Goal: Information Seeking & Learning: Understand process/instructions

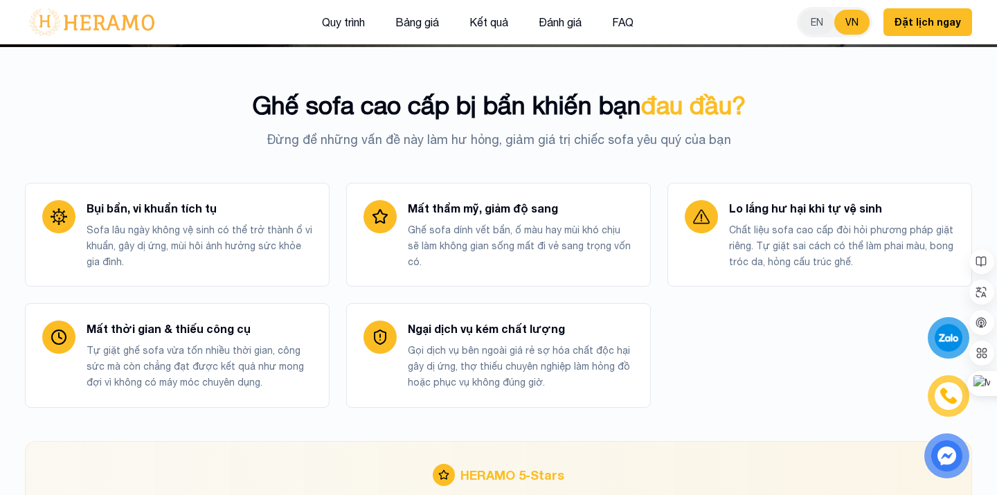
scroll to position [451, 0]
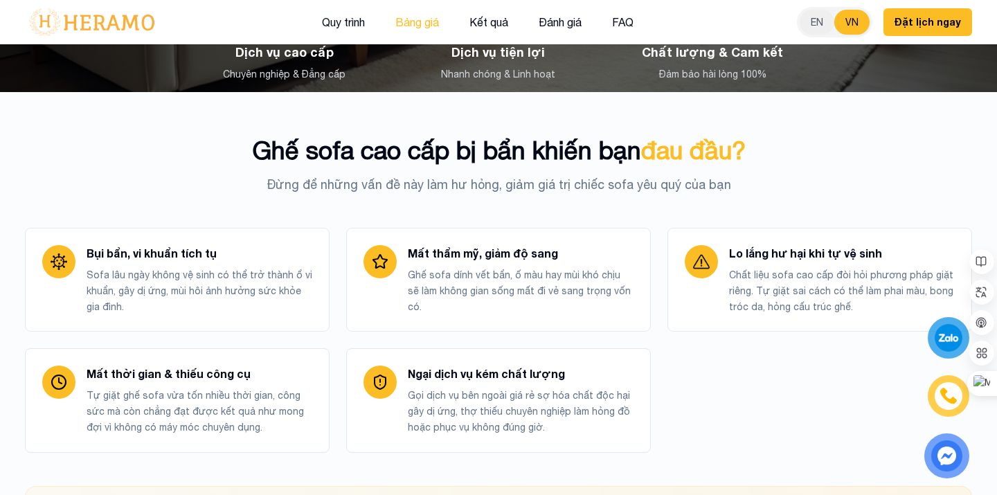
click at [419, 24] on button "Bảng giá" at bounding box center [417, 22] width 52 height 18
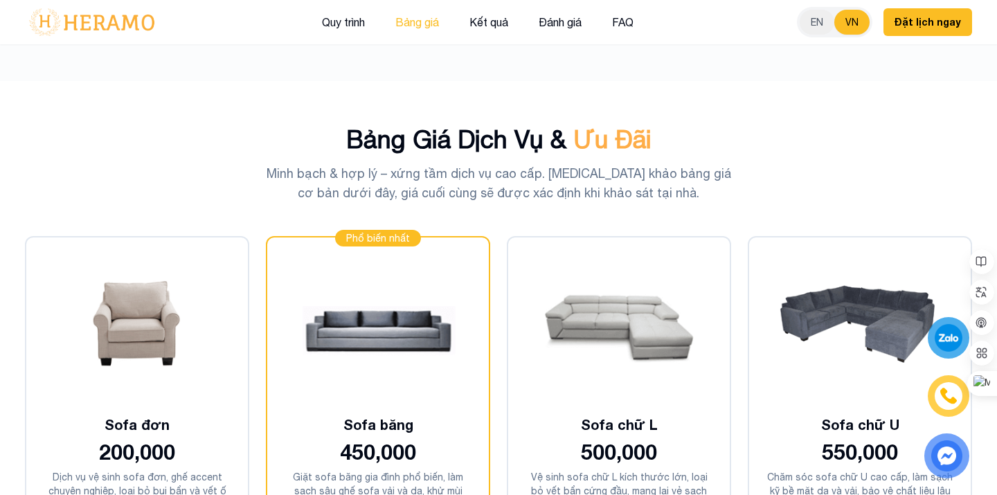
scroll to position [2998, 0]
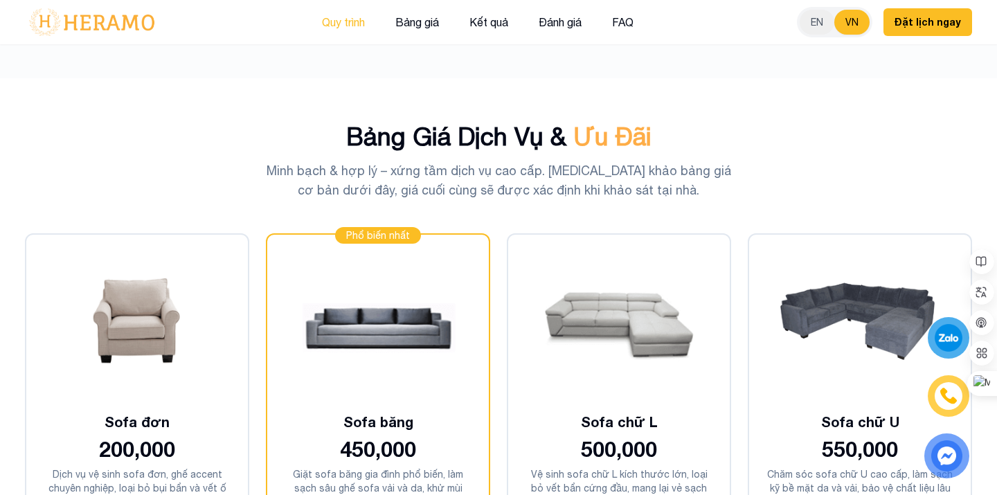
click at [349, 24] on button "Quy trình" at bounding box center [343, 22] width 51 height 18
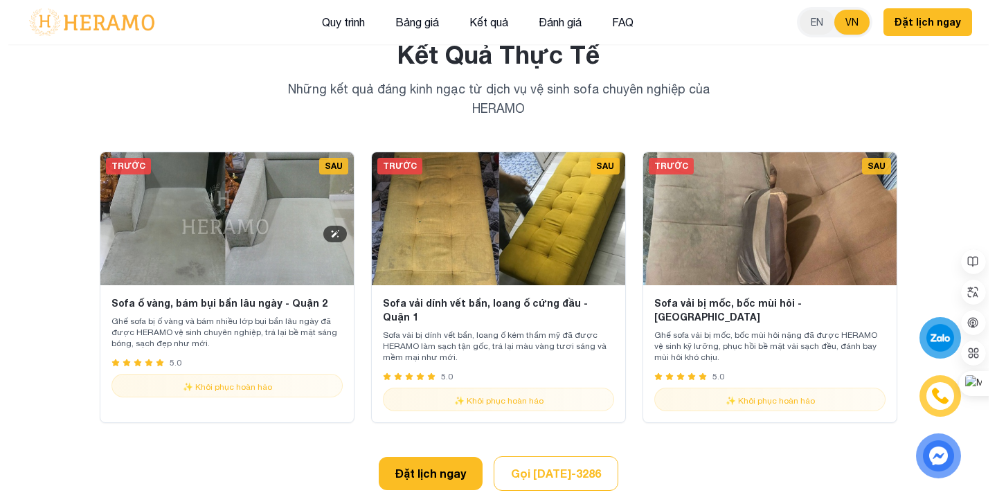
scroll to position [5267, 0]
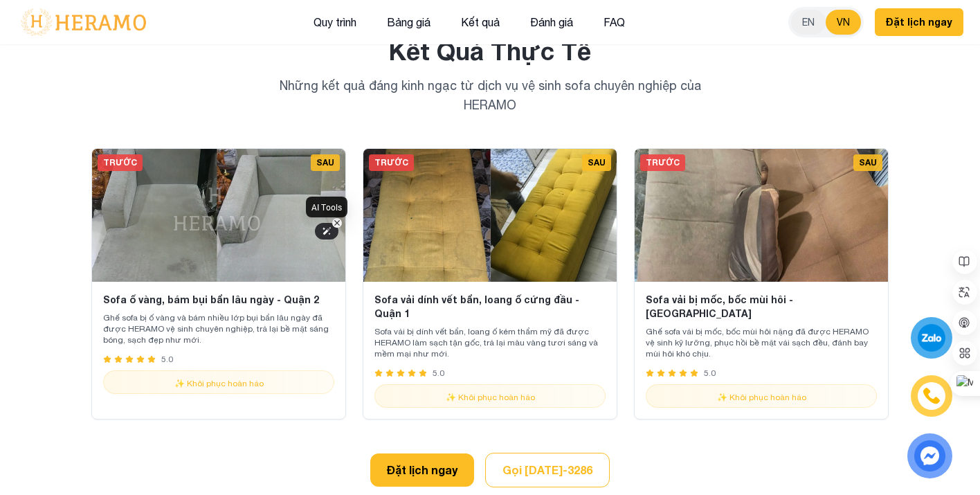
click at [326, 231] on icon at bounding box center [327, 231] width 8 height 8
click at [321, 237] on div at bounding box center [327, 231] width 24 height 17
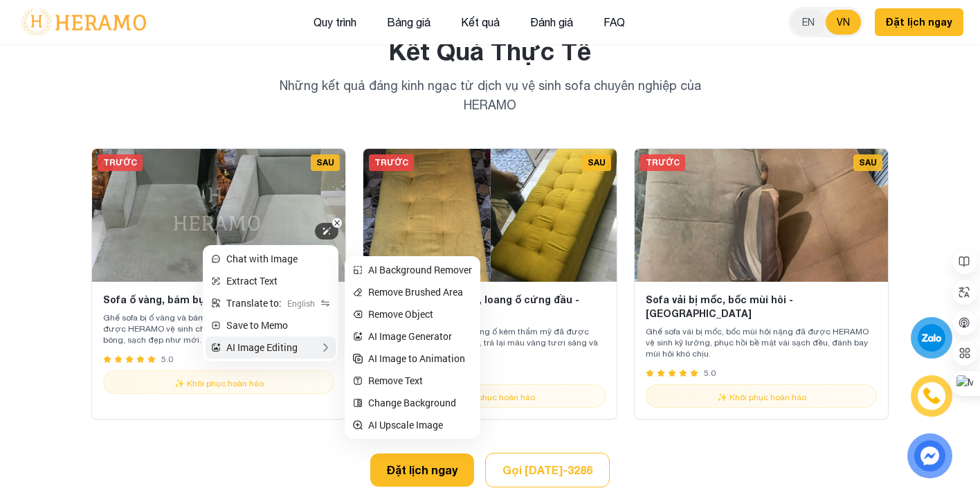
click at [285, 348] on span "AI Image Editing" at bounding box center [261, 347] width 71 height 15
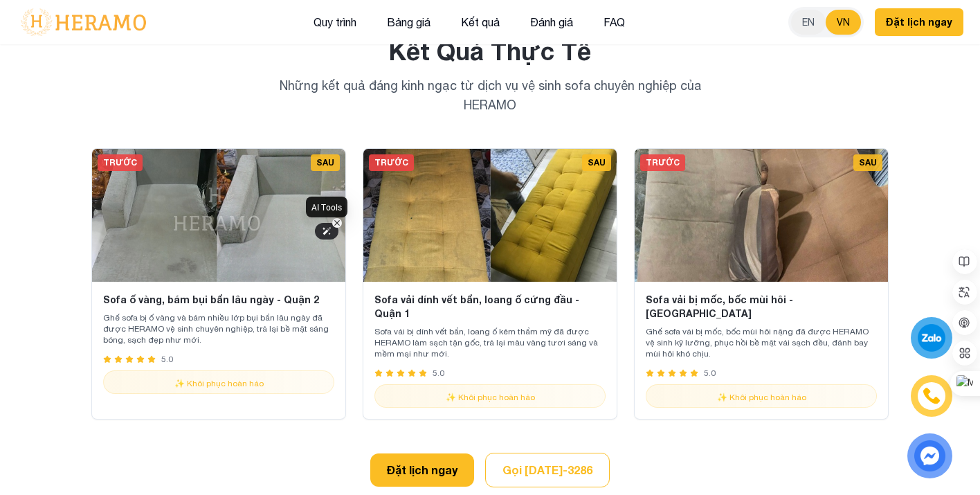
click at [327, 234] on icon at bounding box center [327, 231] width 10 height 10
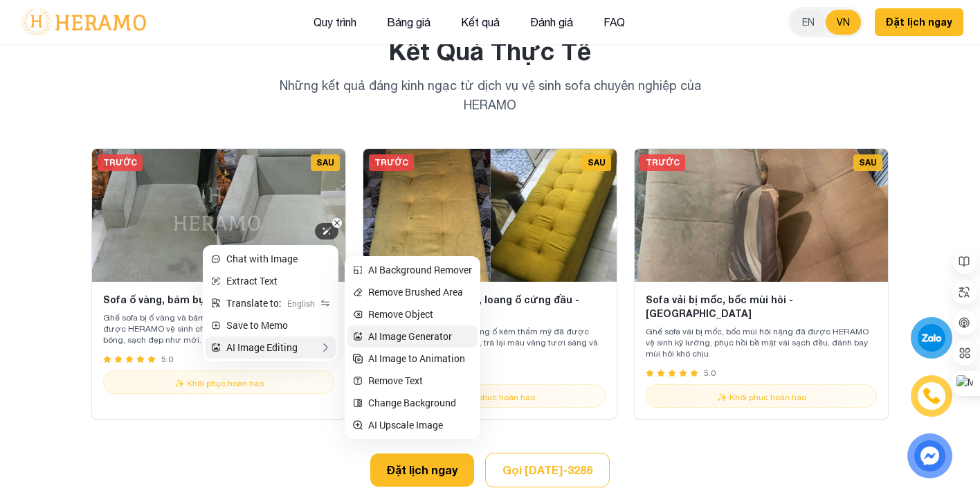
click at [428, 334] on span "AI Image Generator" at bounding box center [410, 336] width 84 height 15
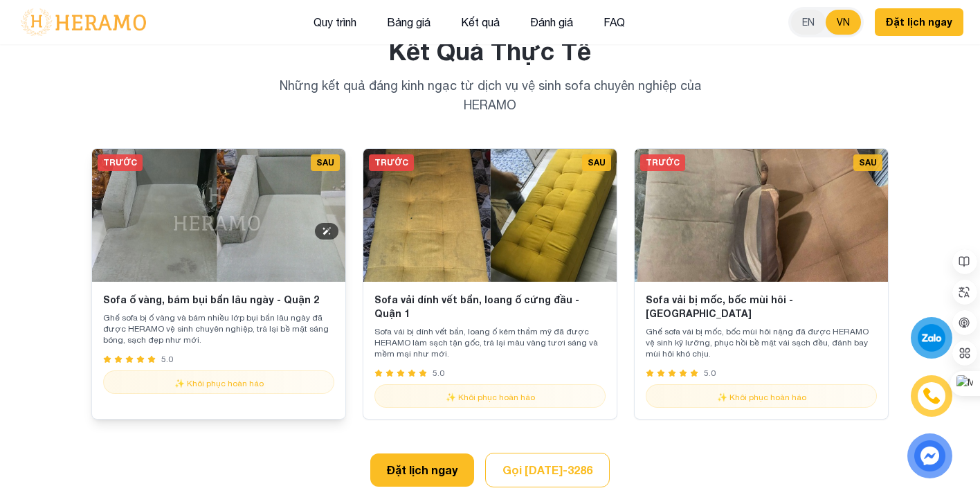
click at [195, 188] on img at bounding box center [218, 215] width 253 height 133
